Goal: Find specific page/section: Find specific page/section

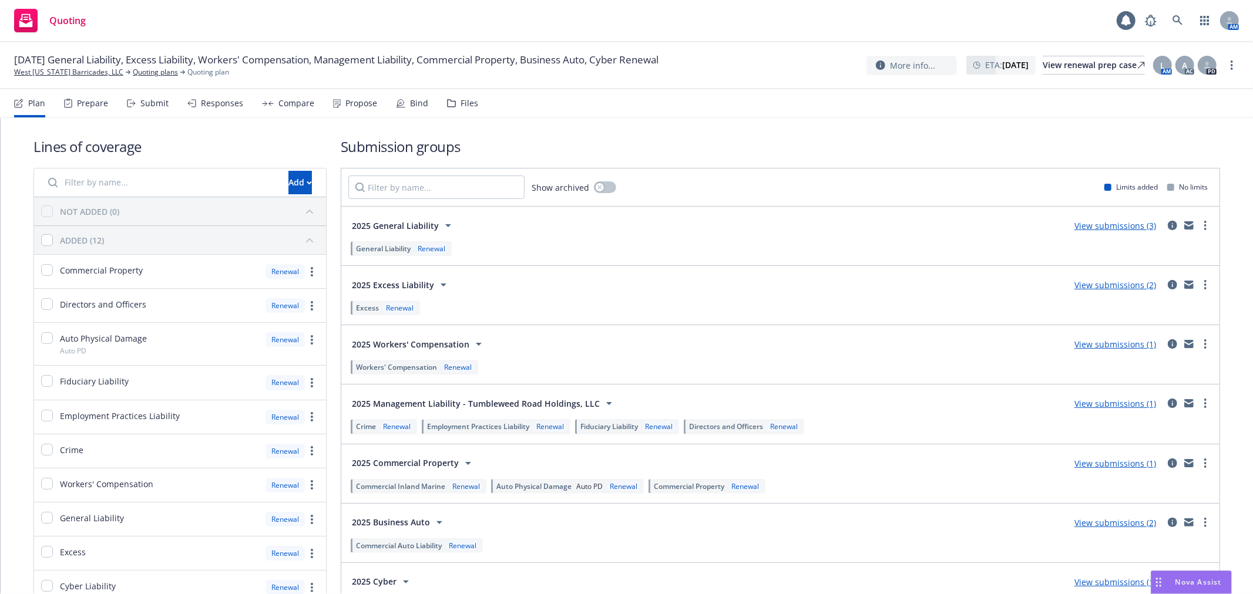
scroll to position [65, 0]
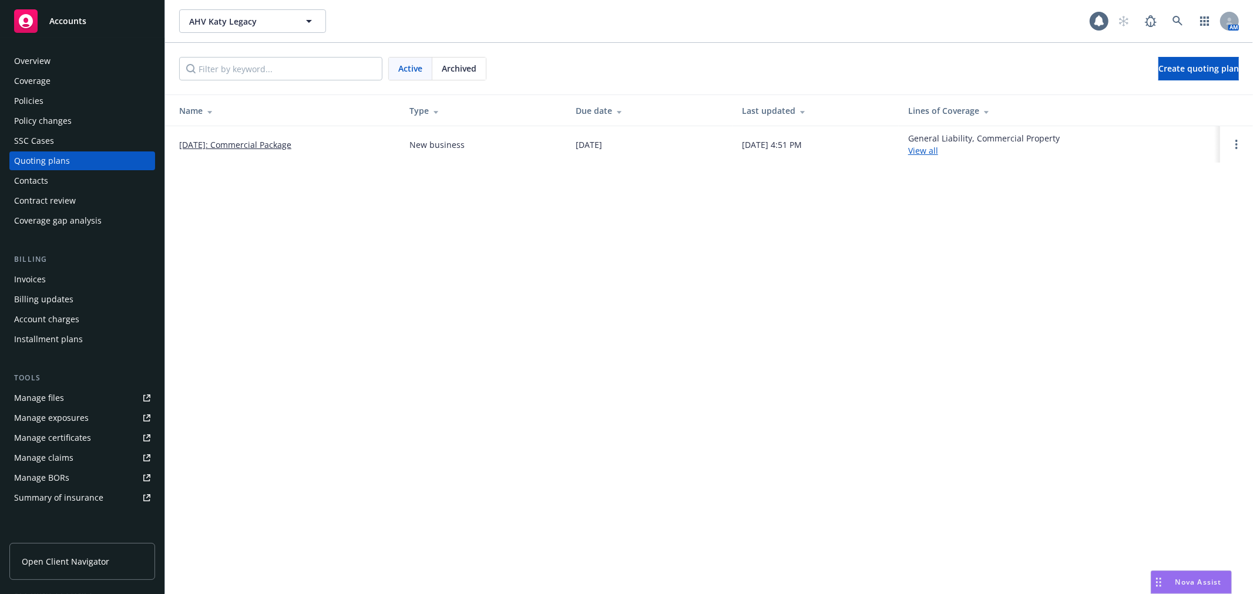
click at [231, 8] on div "AHV Katy Legacy AHV Katy Legacy 1 AM" at bounding box center [709, 21] width 1088 height 42
click at [235, 13] on button "AHV Katy Legacy" at bounding box center [252, 20] width 147 height 23
click at [0, 0] on div at bounding box center [0, 0] width 0 height 0
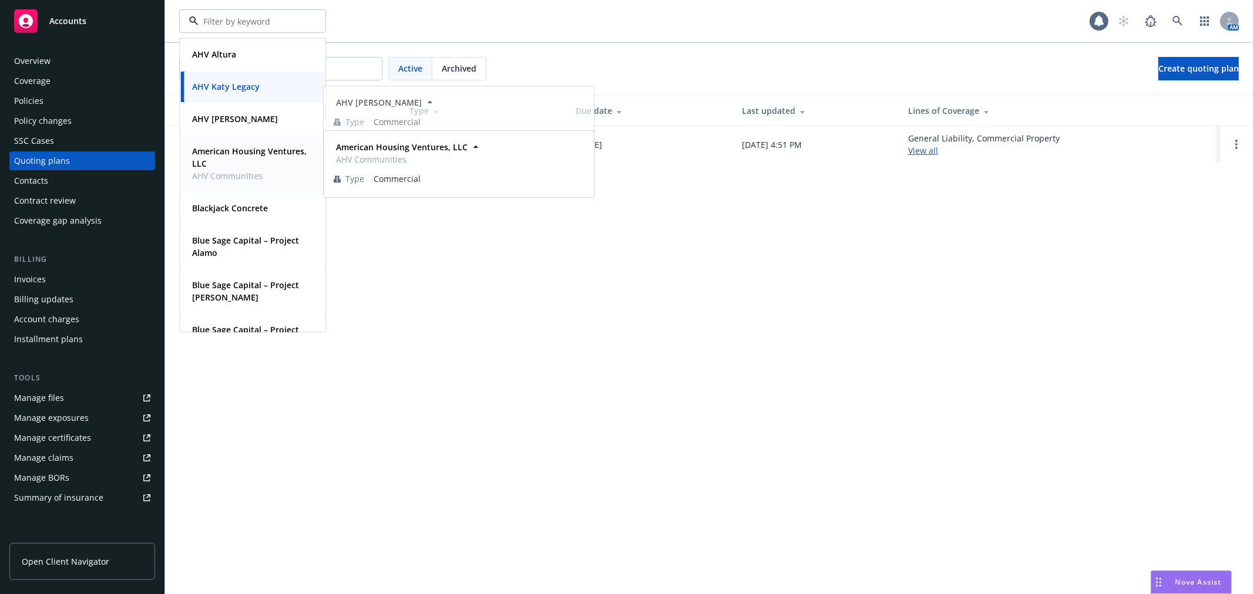
click at [229, 163] on strong "American Housing Ventures, LLC" at bounding box center [249, 157] width 115 height 23
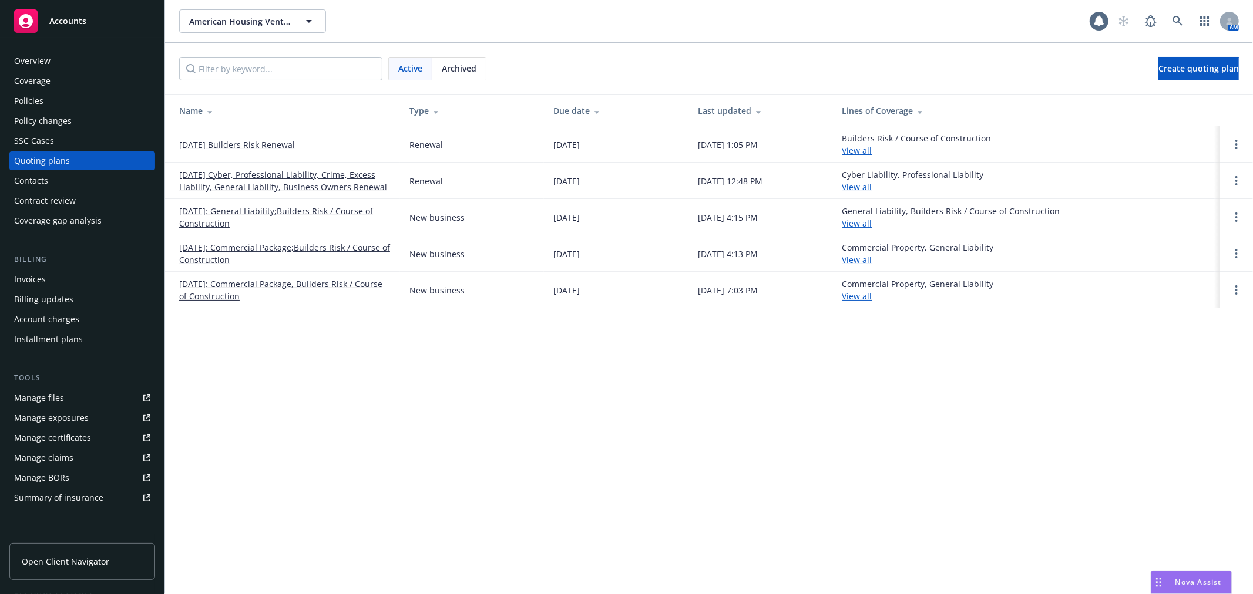
click at [63, 271] on div "Invoices" at bounding box center [82, 279] width 136 height 19
